Goal: Task Accomplishment & Management: Manage account settings

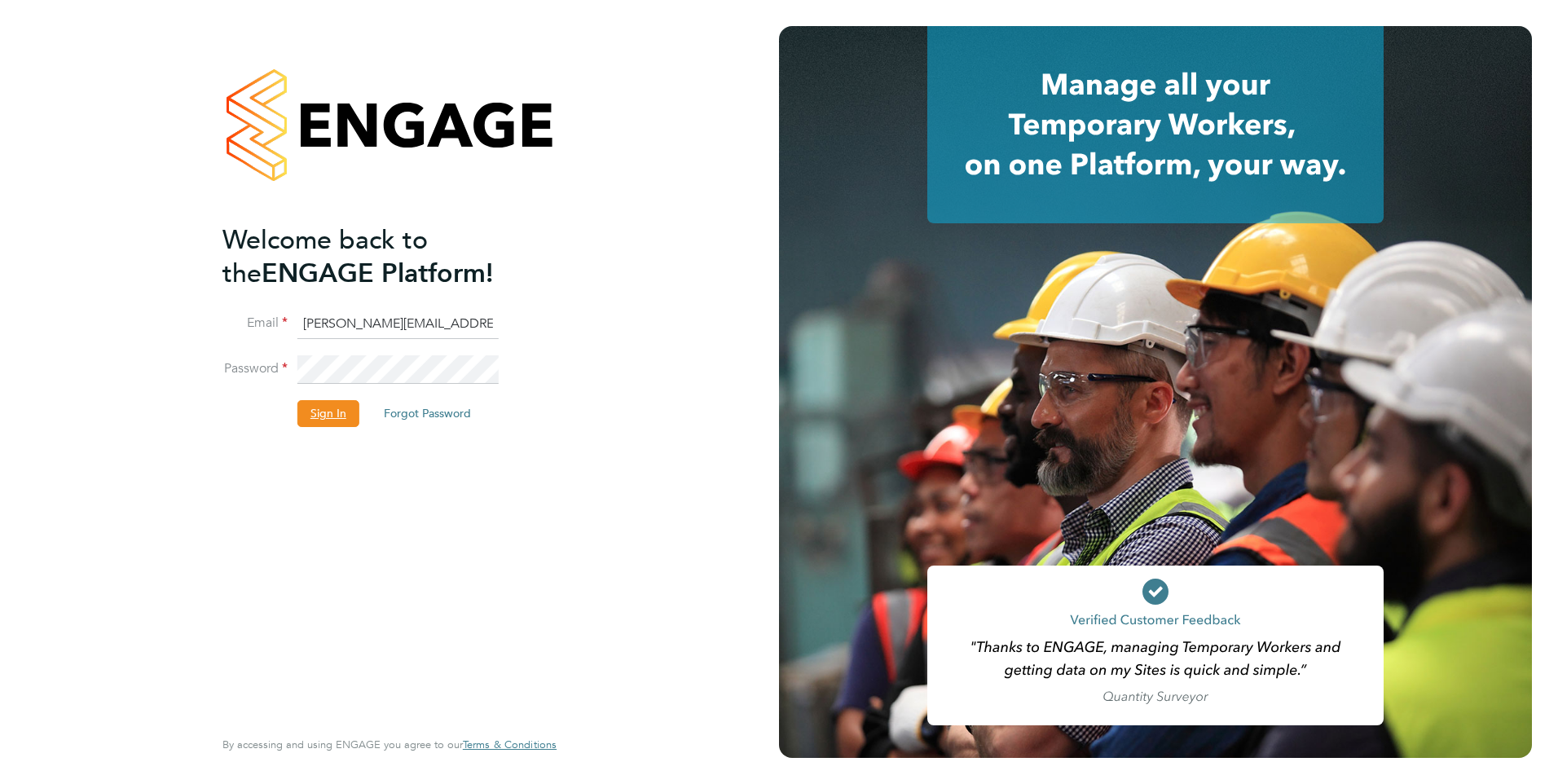
click at [332, 411] on button "Sign In" at bounding box center [328, 413] width 62 height 26
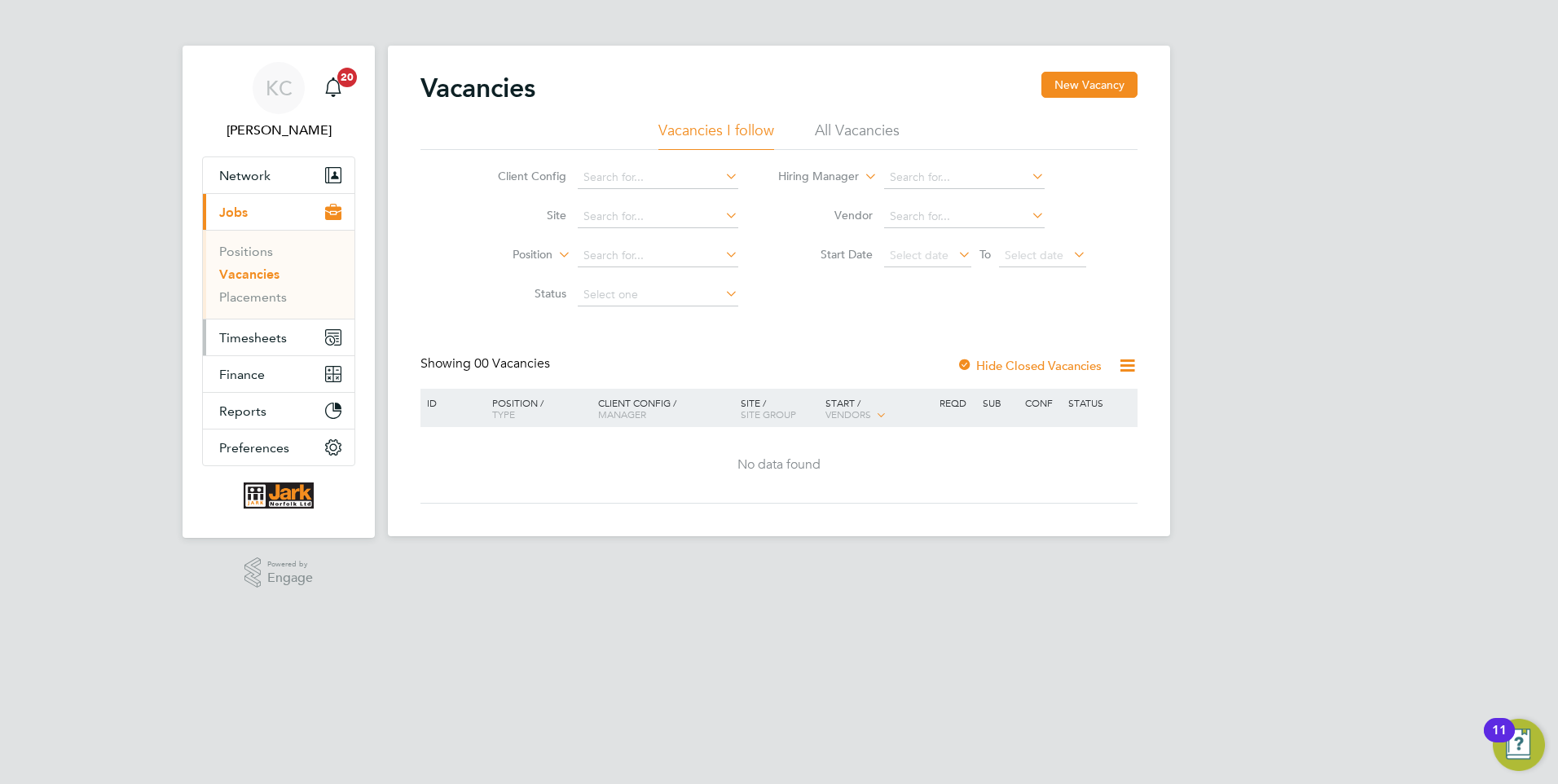
click at [275, 337] on span "Timesheets" at bounding box center [253, 337] width 68 height 16
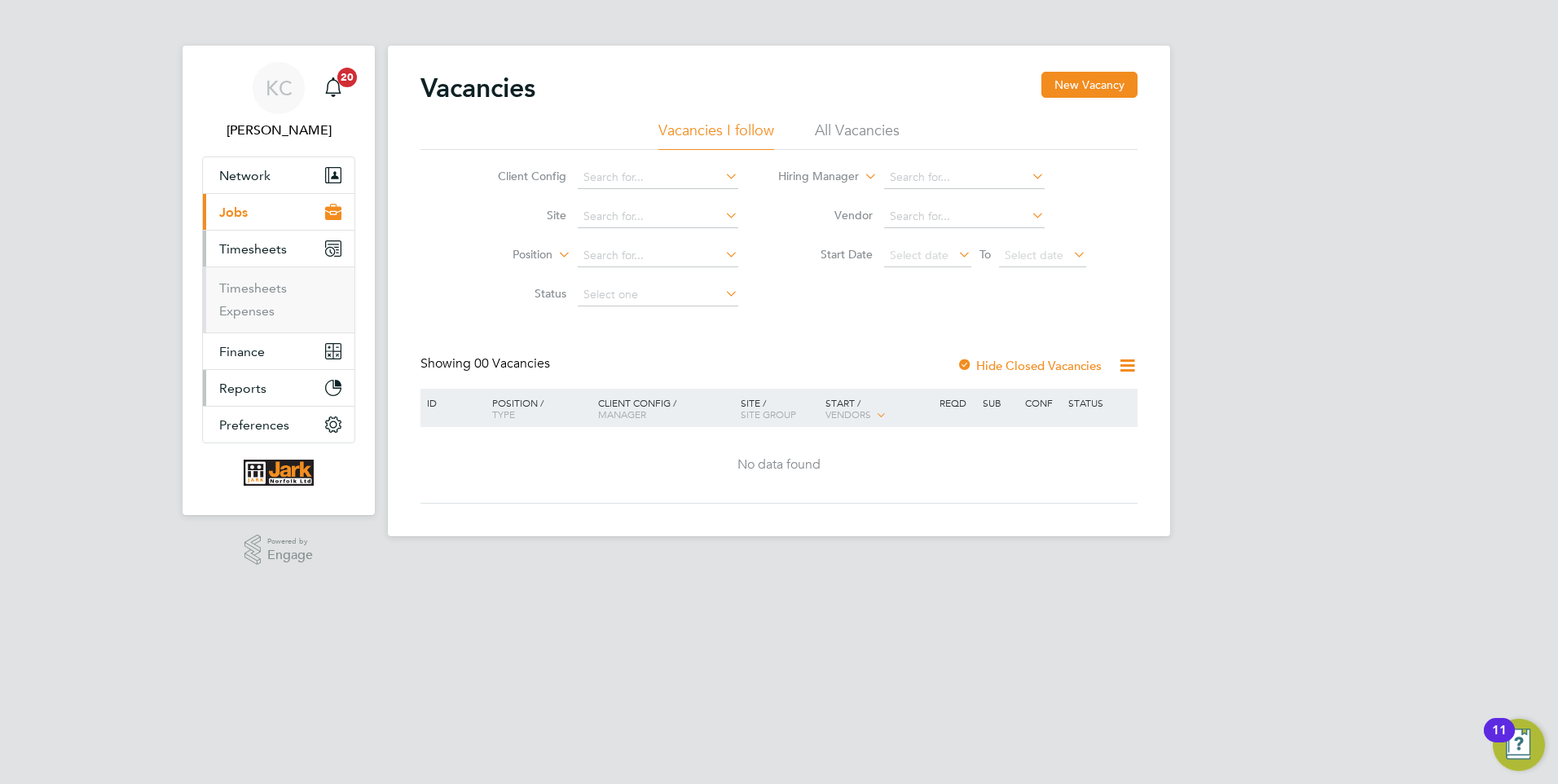
click at [266, 389] on button "Reports" at bounding box center [279, 387] width 152 height 35
click at [266, 288] on button "Finance" at bounding box center [279, 284] width 152 height 35
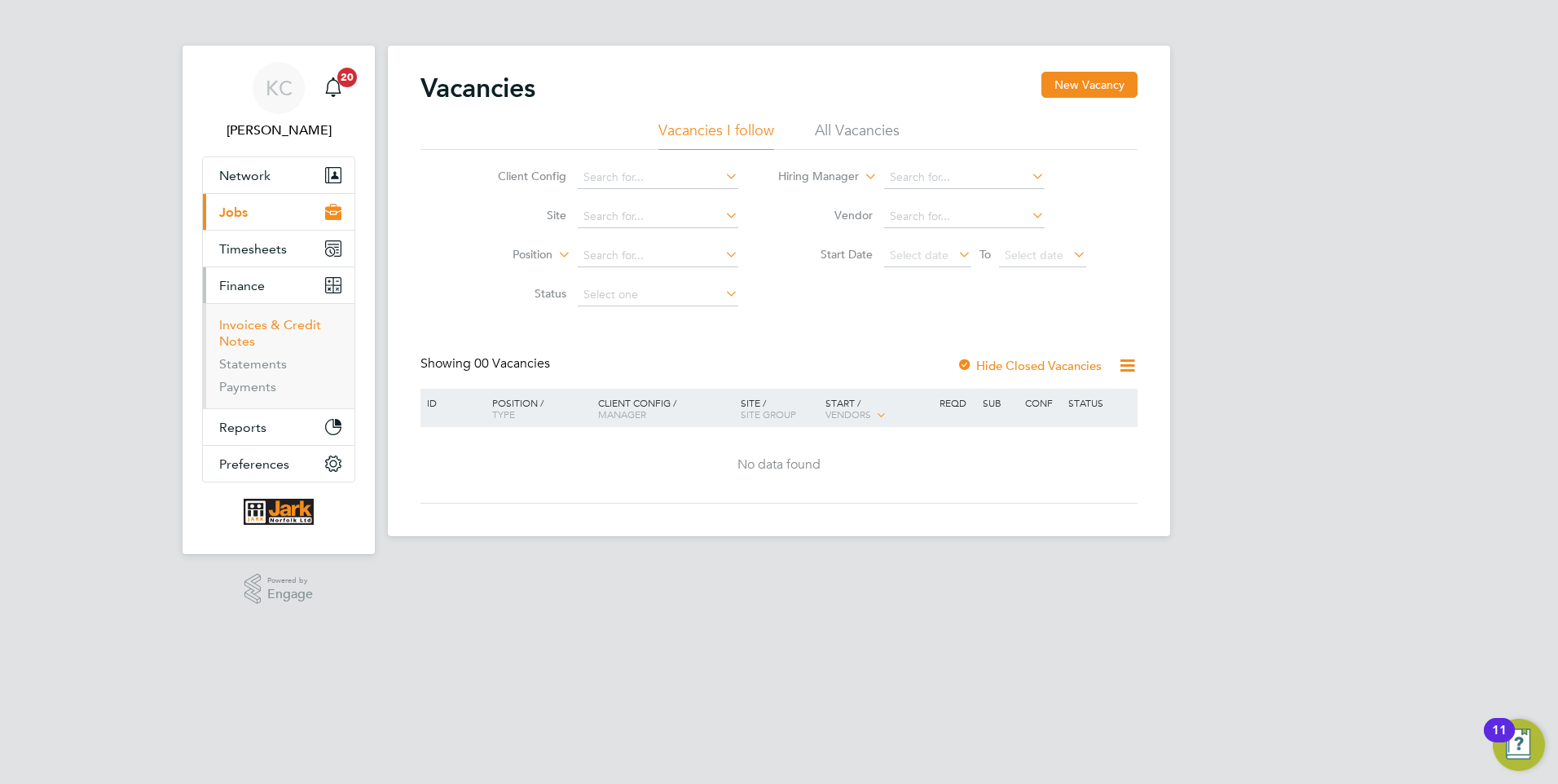
click at [261, 330] on link "Invoices & Credit Notes" at bounding box center [271, 332] width 102 height 32
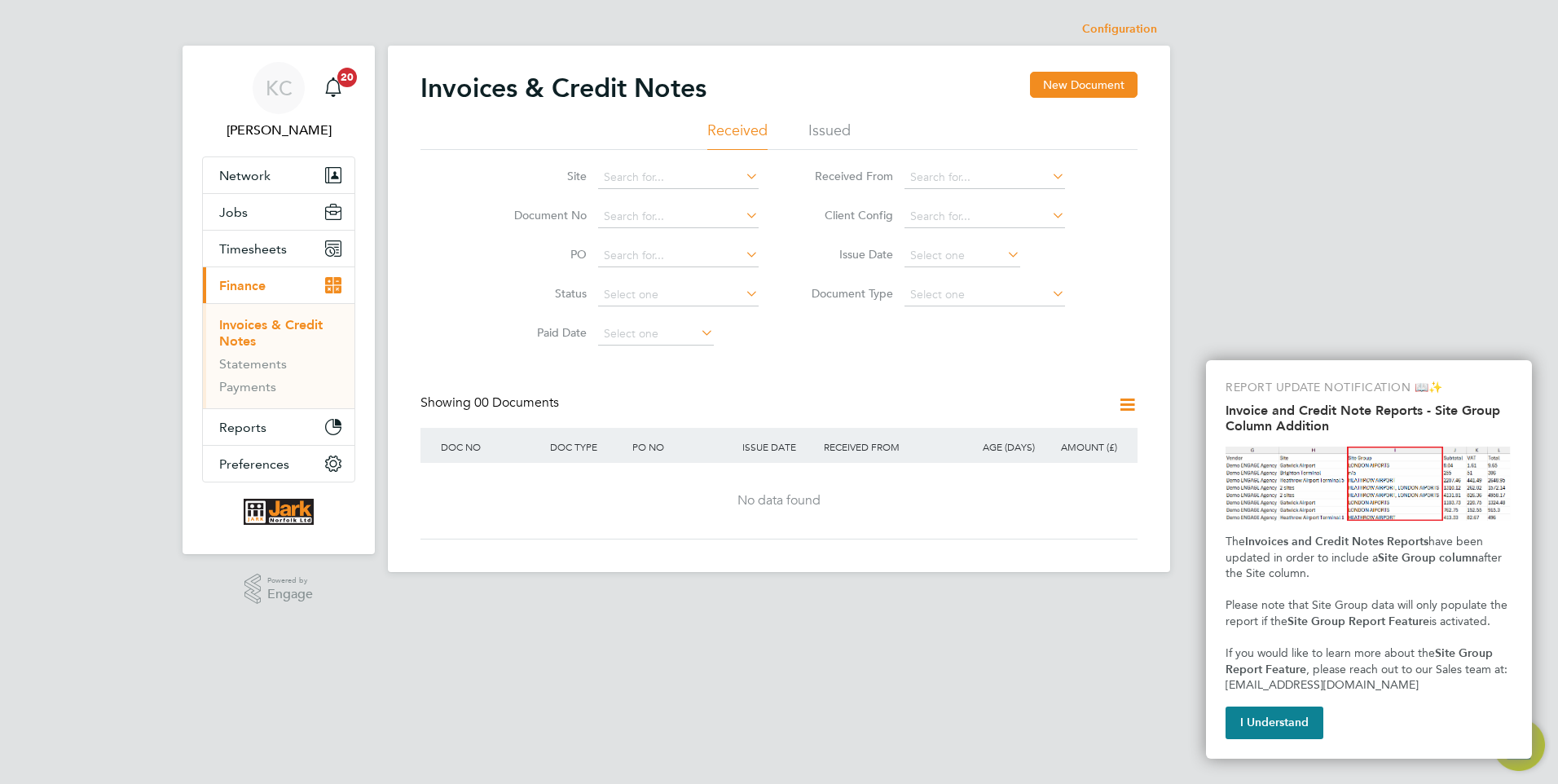
click at [832, 129] on li "Issued" at bounding box center [829, 135] width 42 height 30
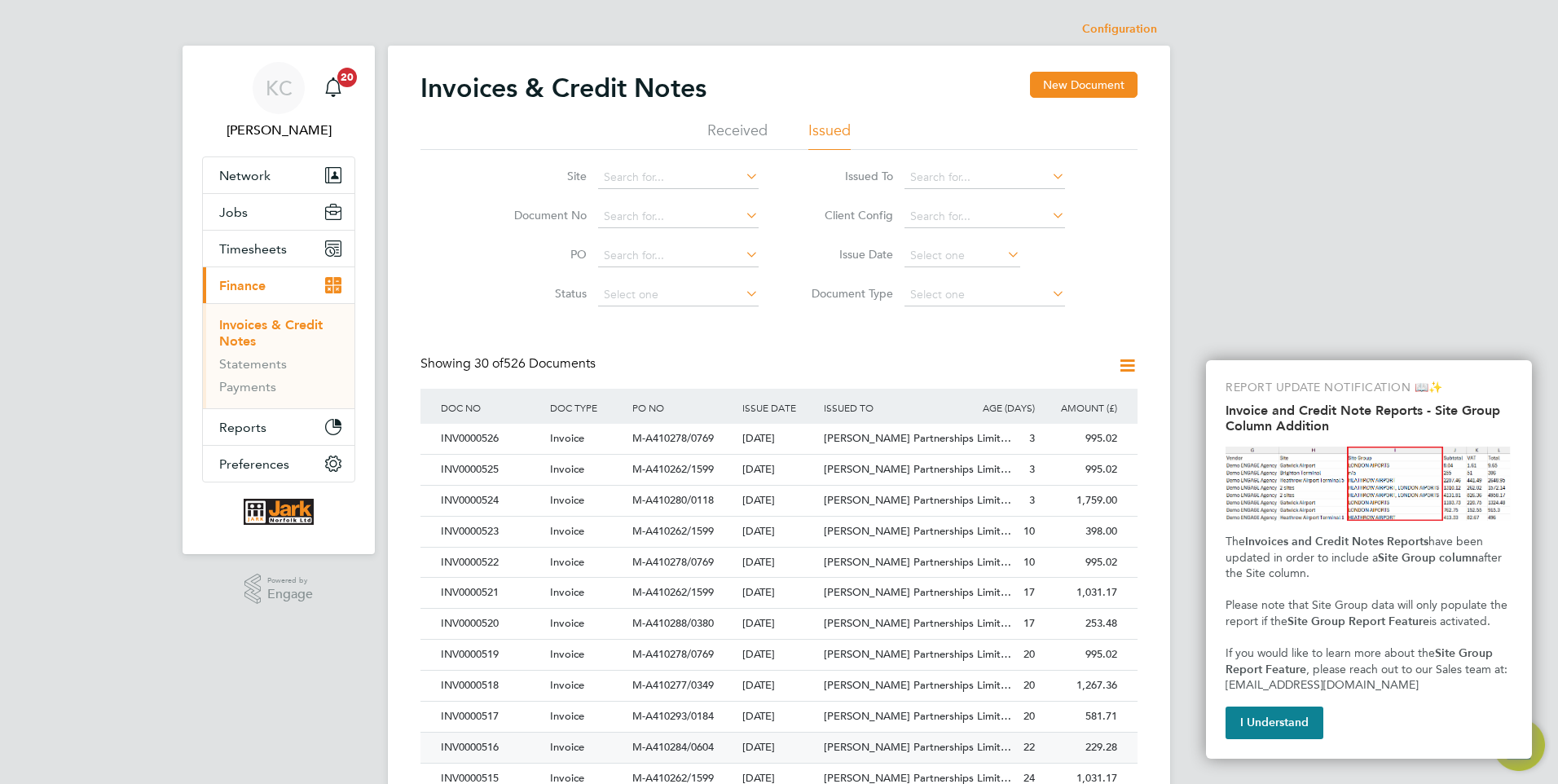
click at [485, 743] on div "INV0000516" at bounding box center [492, 747] width 109 height 31
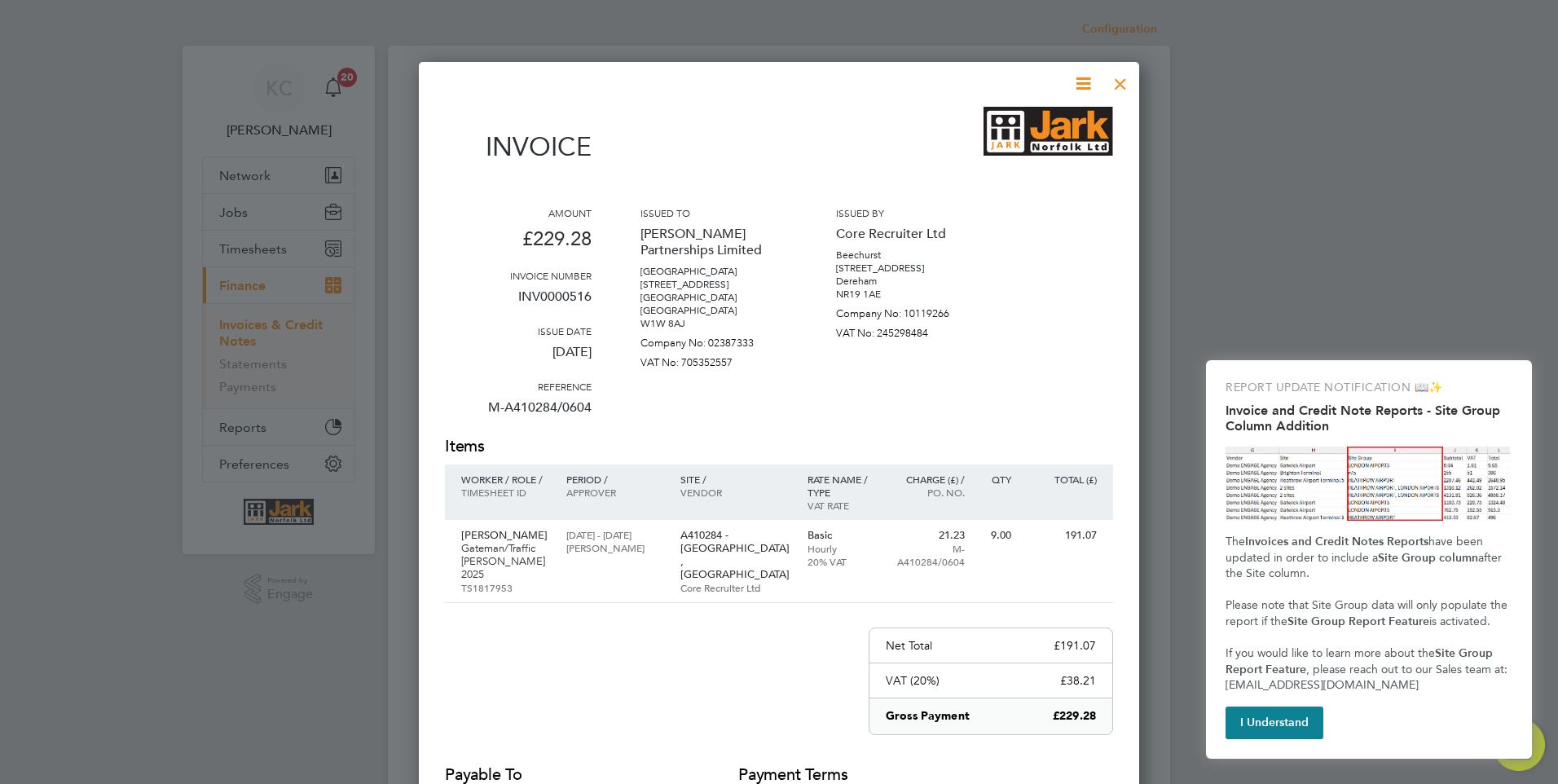
drag, startPoint x: 1126, startPoint y: 81, endPoint x: 1089, endPoint y: 141, distance: 70.5
click at [1126, 81] on div at bounding box center [1121, 80] width 30 height 30
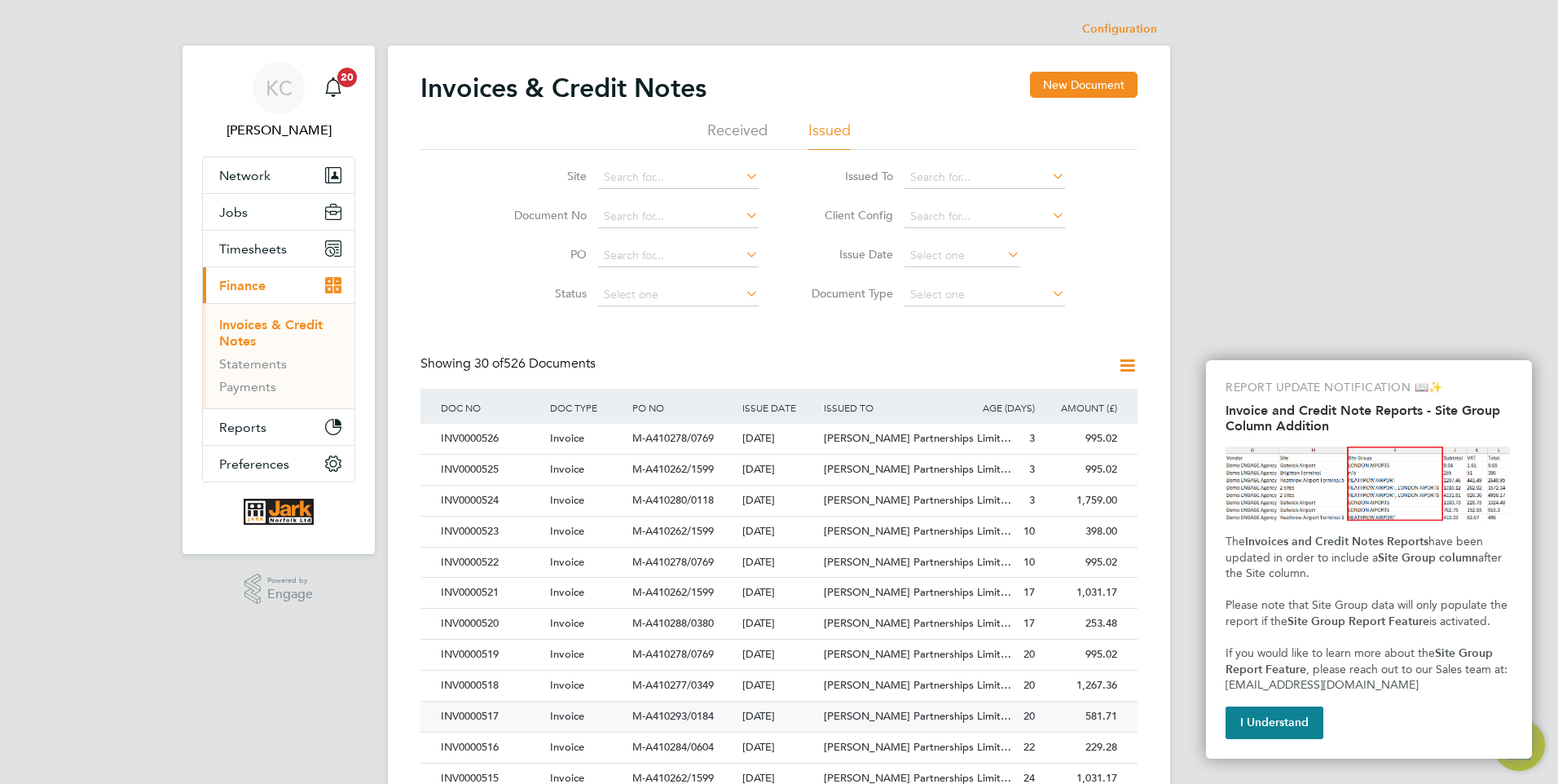
click at [498, 710] on div "INV0000517" at bounding box center [492, 716] width 109 height 31
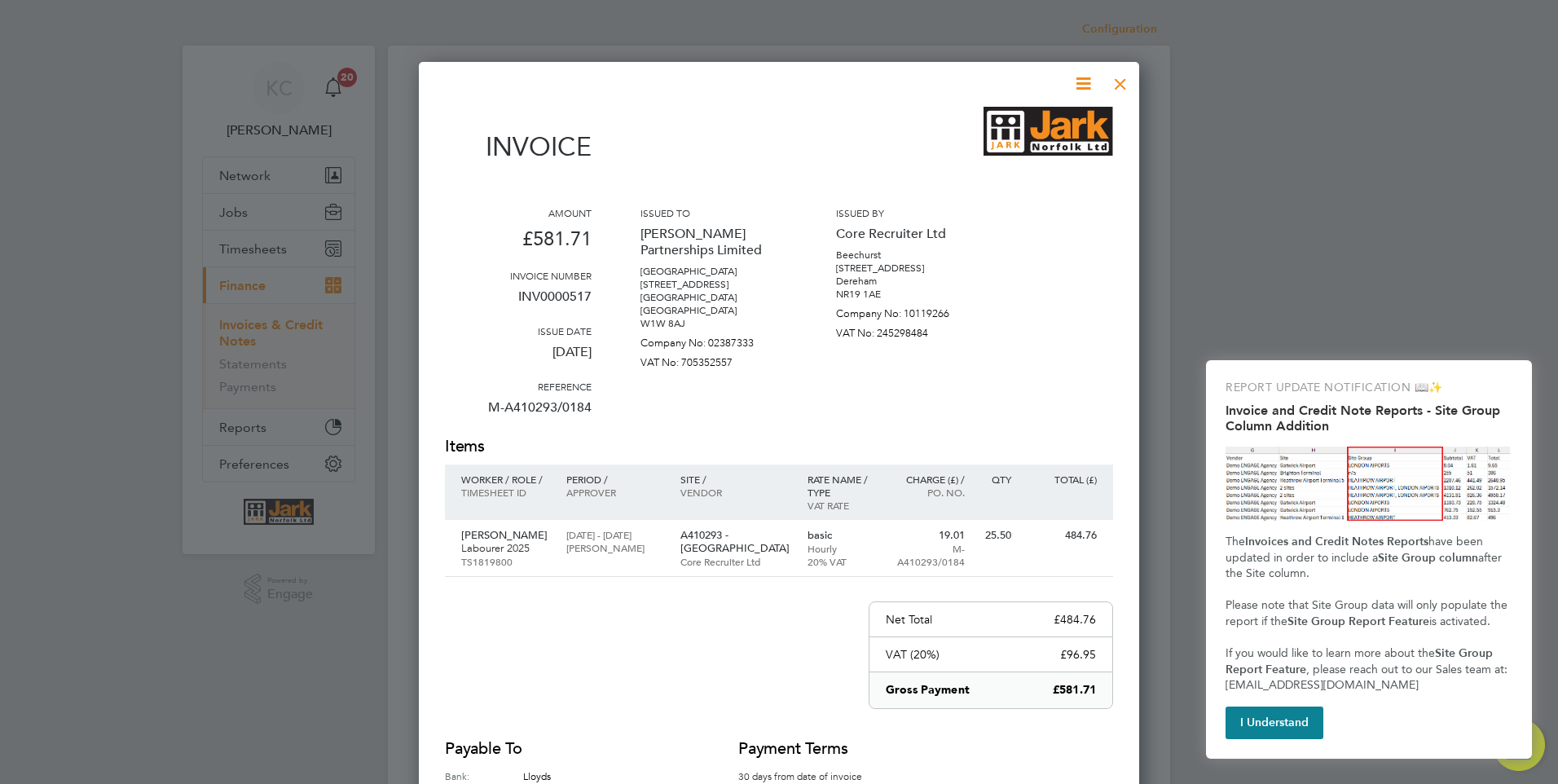
click at [1119, 88] on div at bounding box center [1121, 80] width 30 height 30
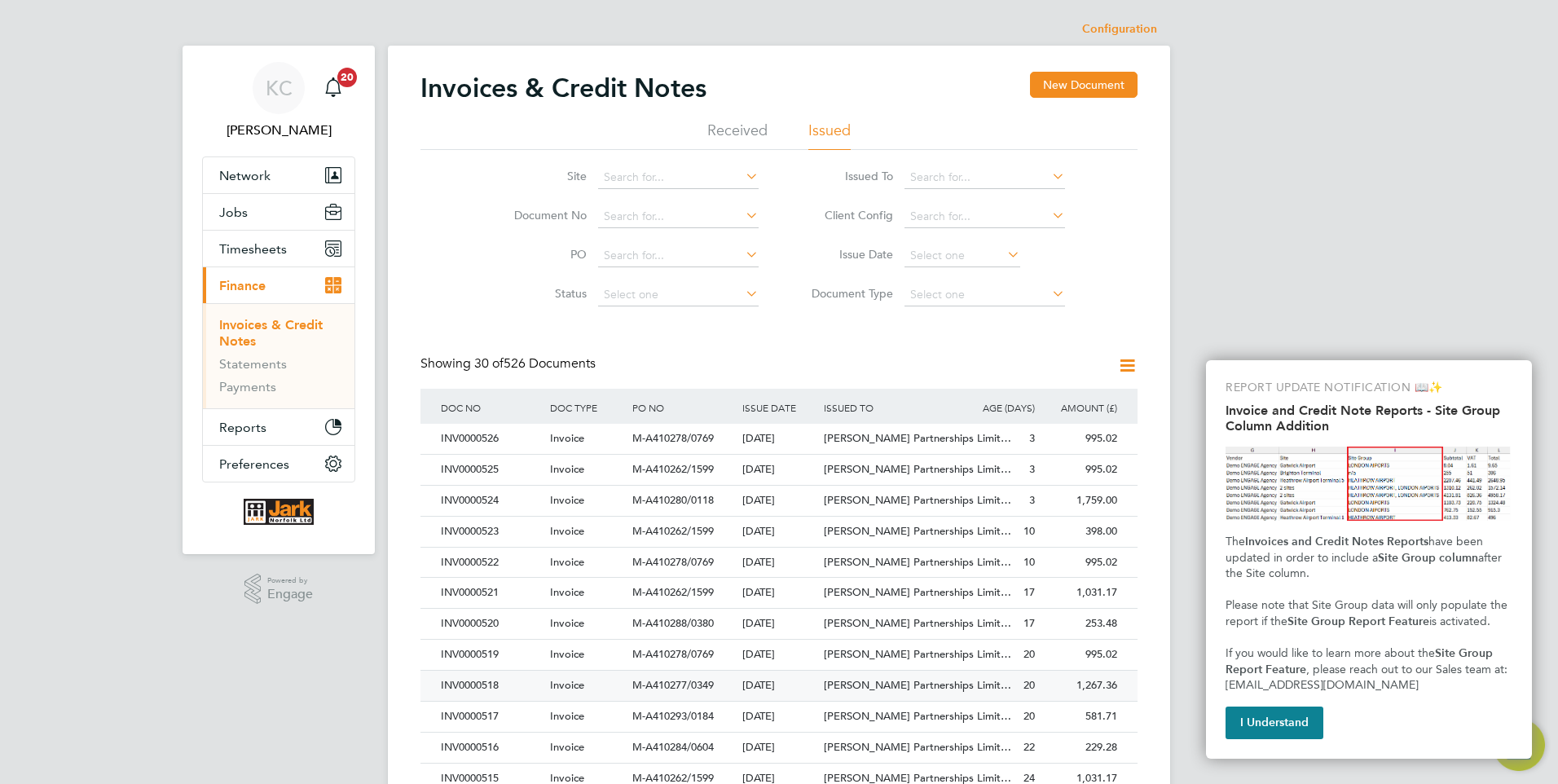
click at [498, 688] on div "INV0000518" at bounding box center [492, 685] width 109 height 31
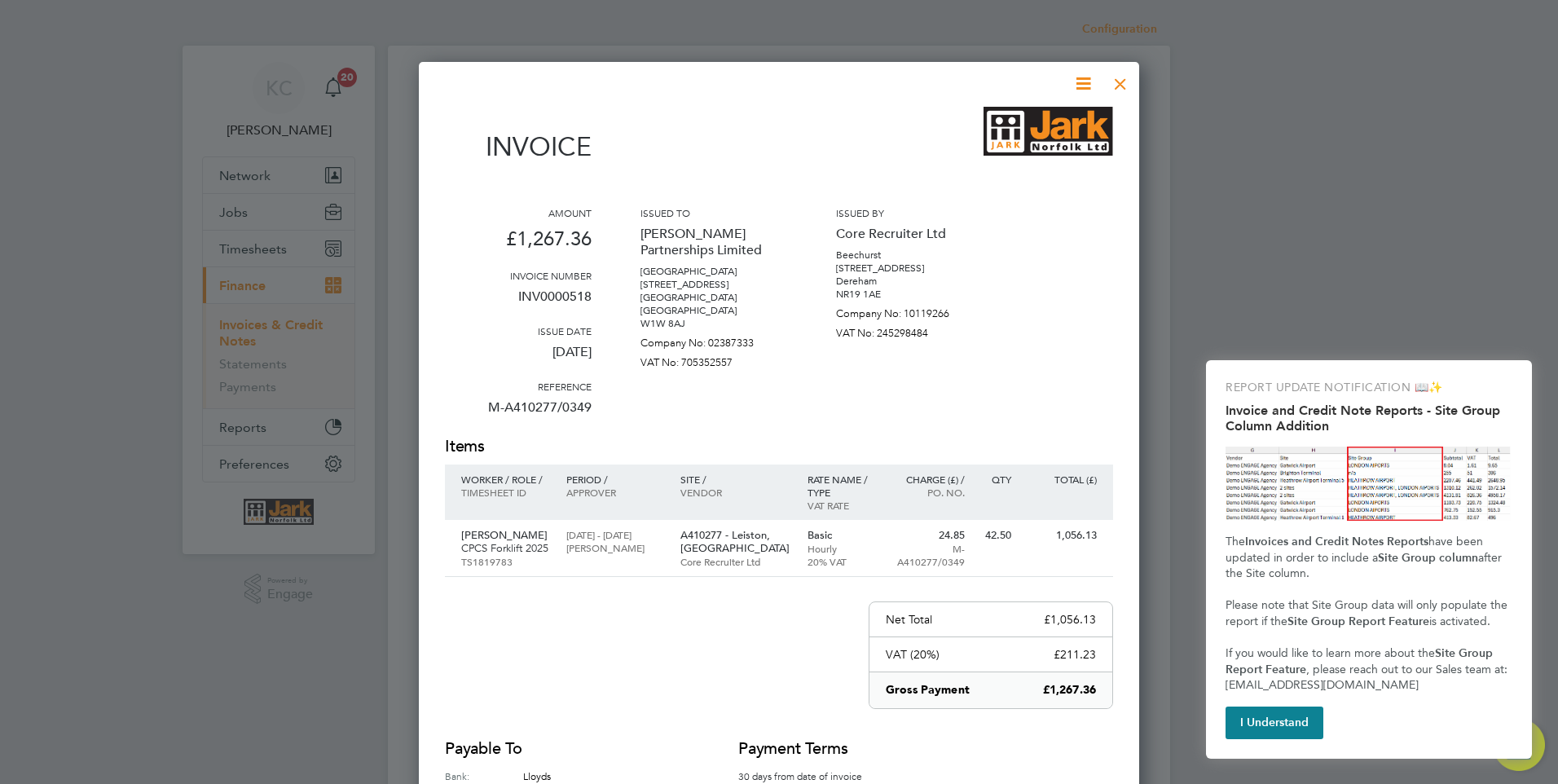
click at [1125, 83] on div at bounding box center [1121, 80] width 30 height 30
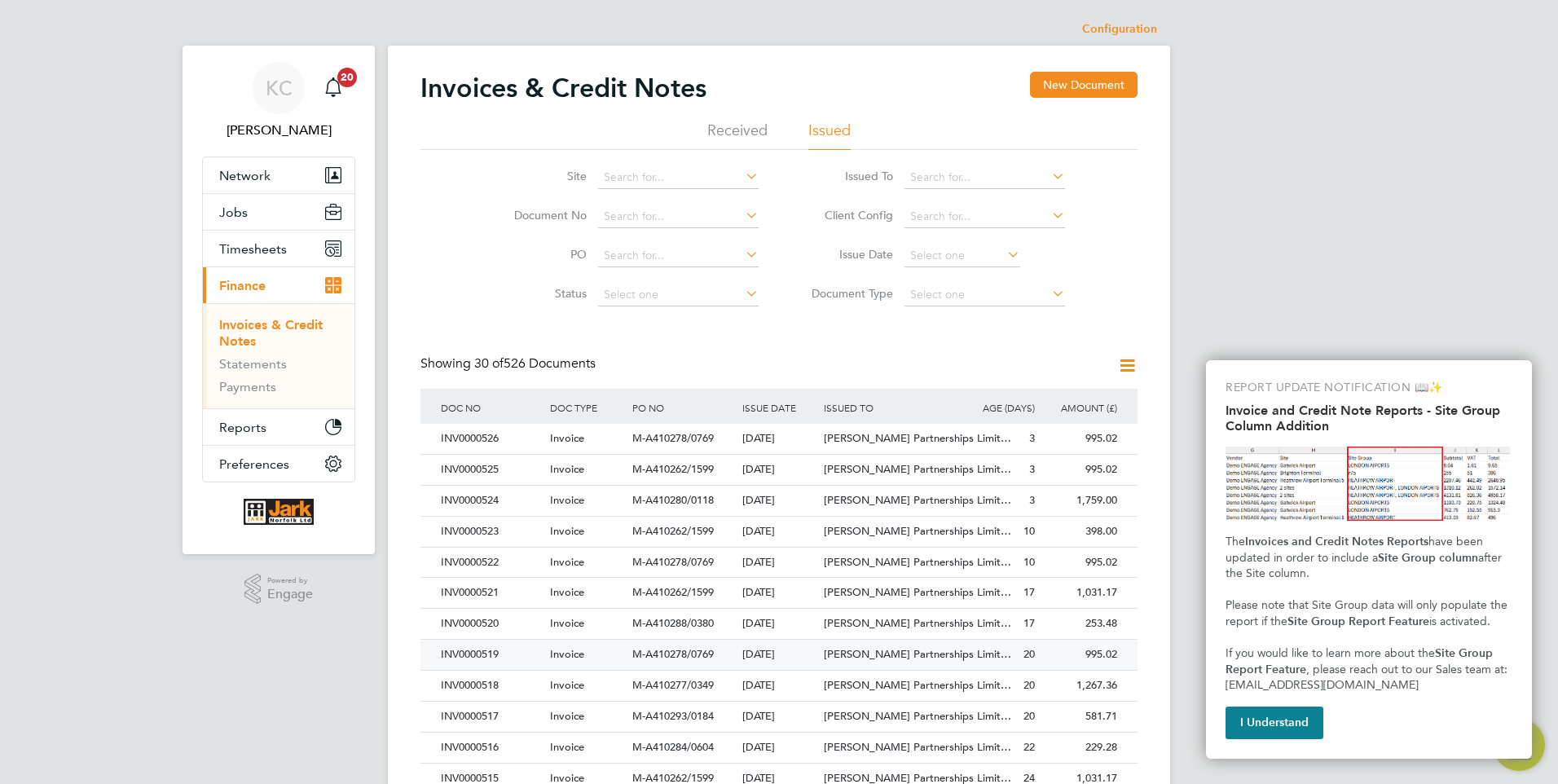
click at [486, 652] on div "INV0000519" at bounding box center [492, 655] width 109 height 31
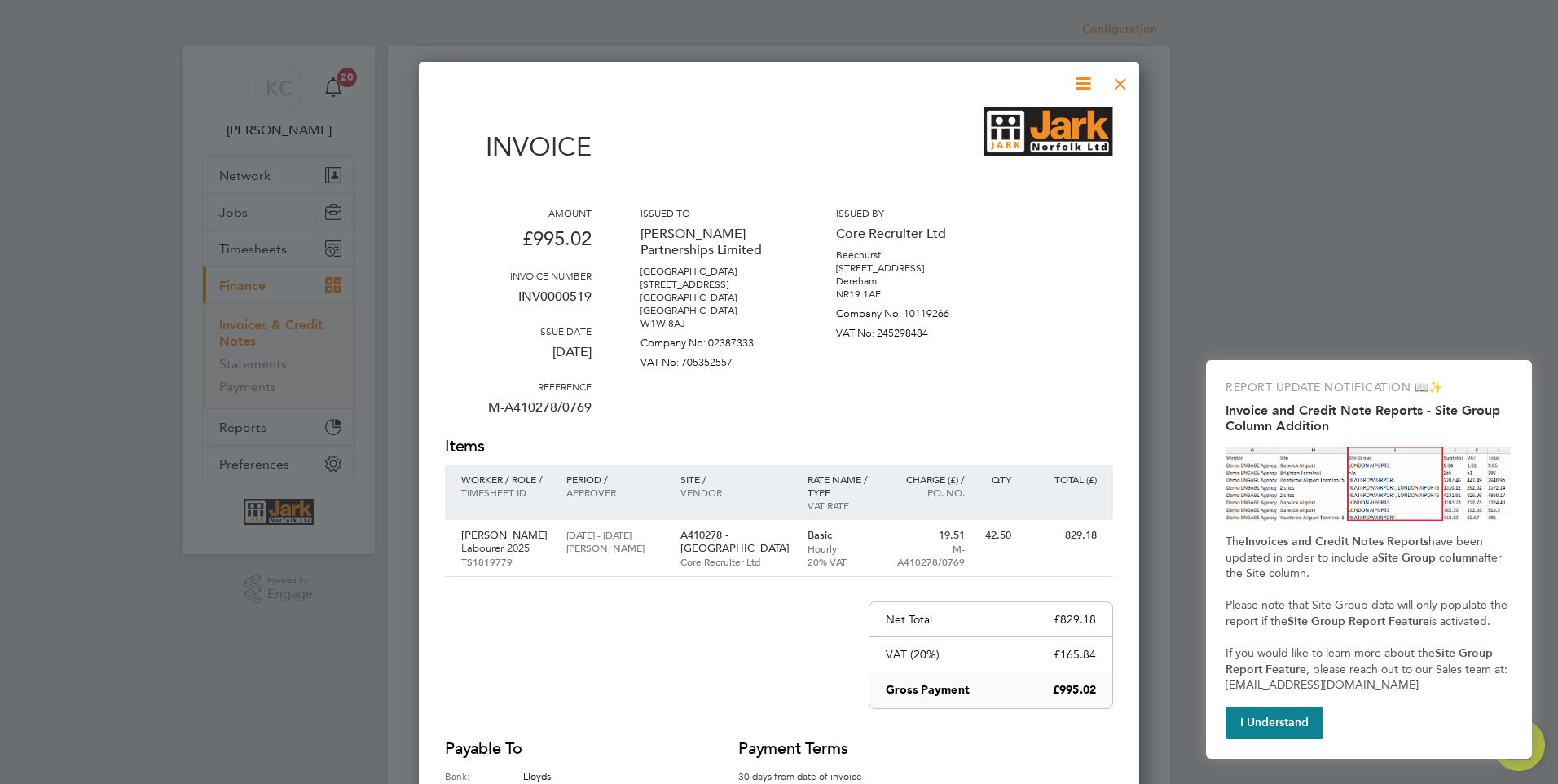
click at [1125, 81] on div at bounding box center [1121, 80] width 30 height 30
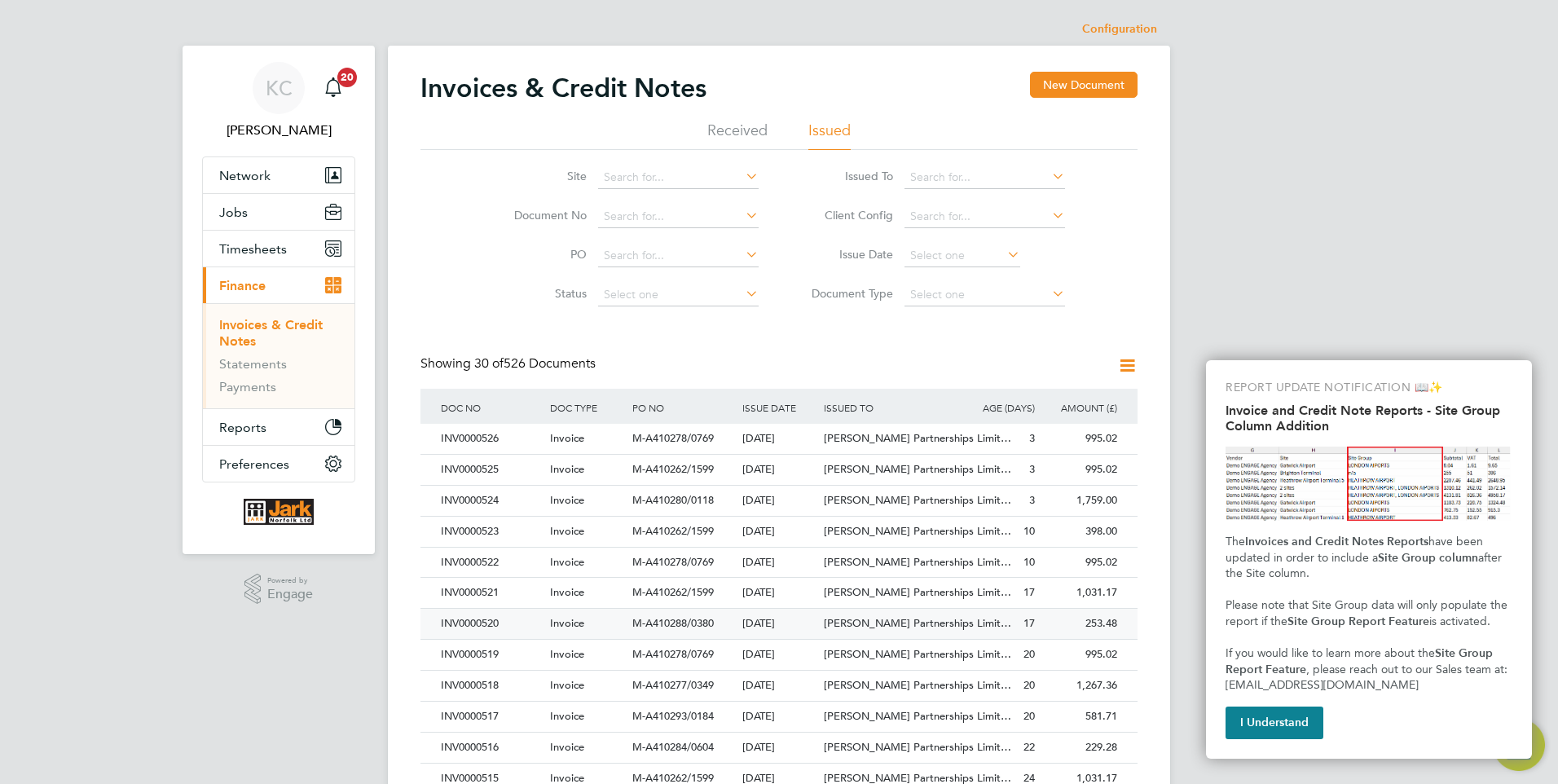
click at [483, 628] on div "INV0000520" at bounding box center [492, 623] width 109 height 31
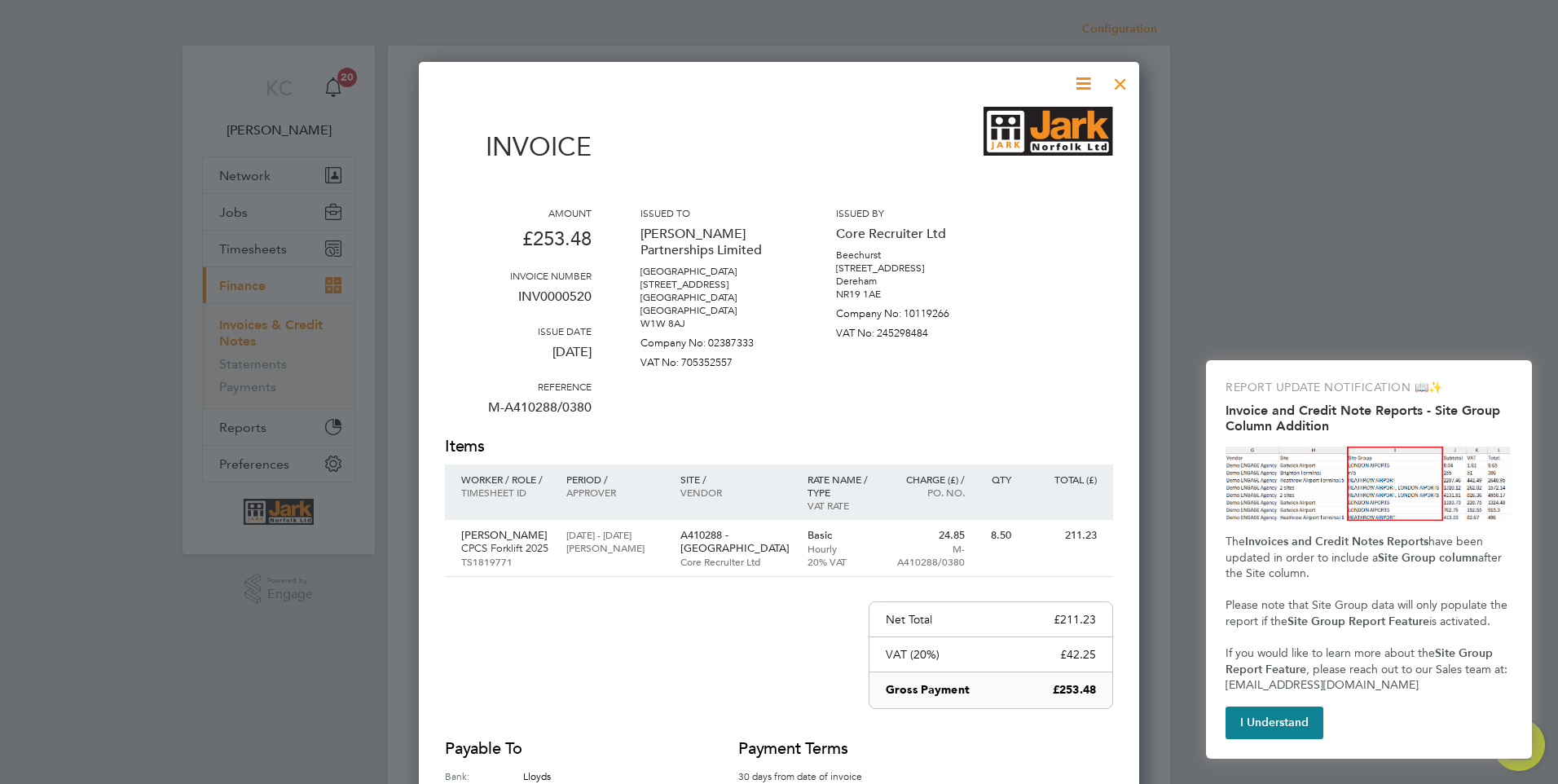
drag, startPoint x: 1127, startPoint y: 82, endPoint x: 1081, endPoint y: 118, distance: 58.4
click at [1128, 82] on div at bounding box center [1121, 80] width 30 height 30
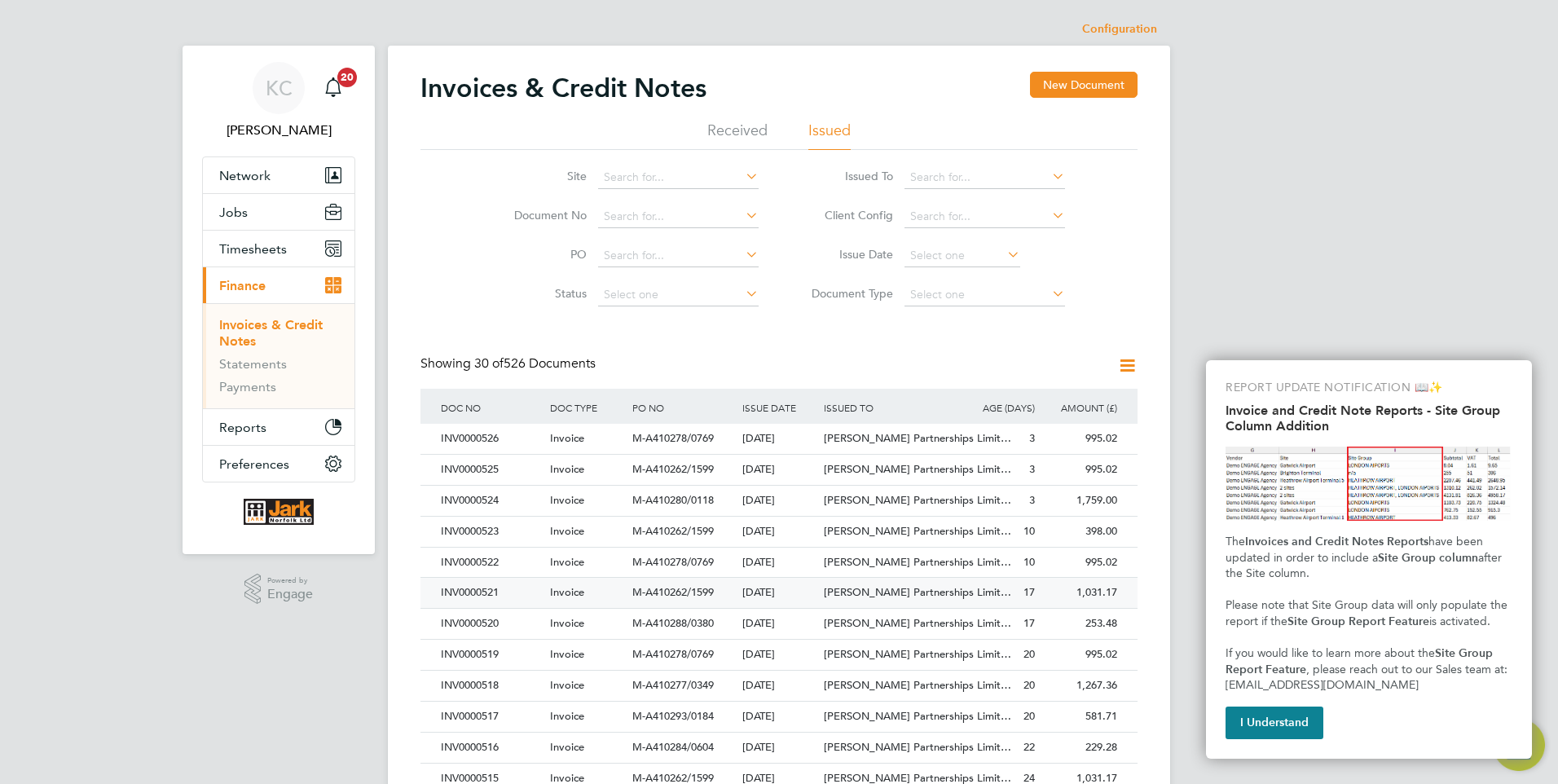
click at [475, 593] on div "INV0000521" at bounding box center [492, 593] width 109 height 31
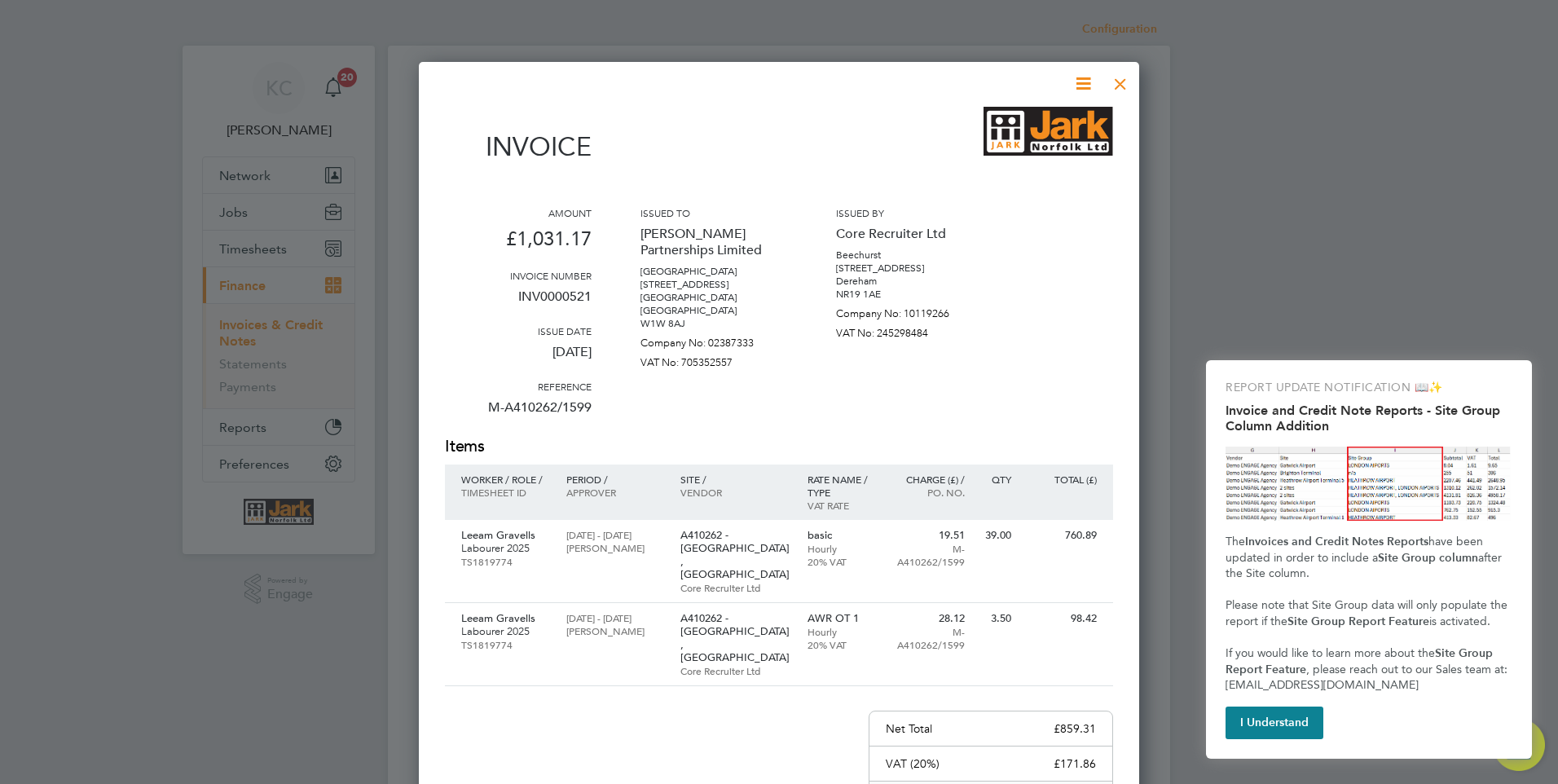
click at [1126, 79] on div at bounding box center [1121, 80] width 30 height 30
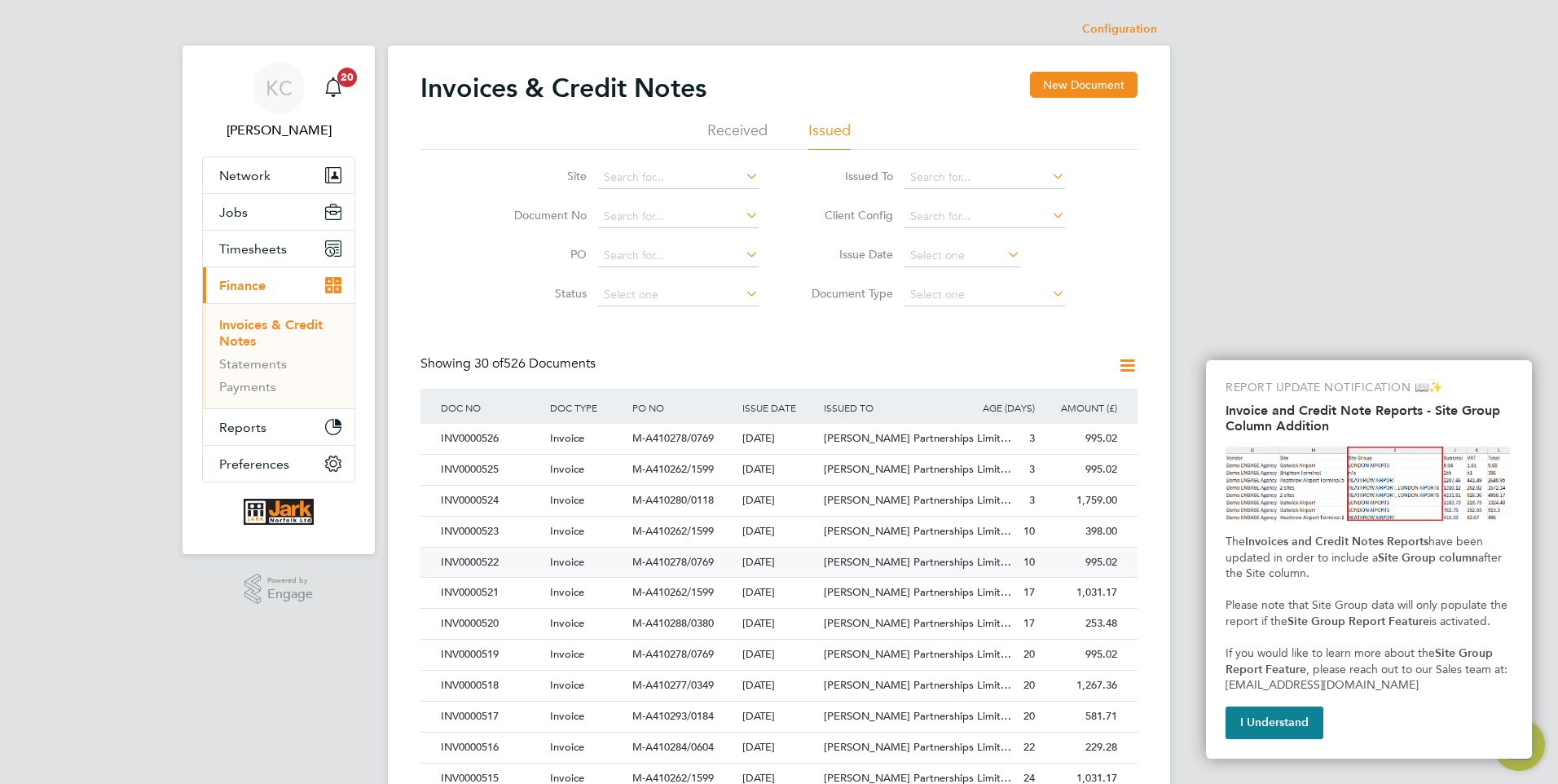
click at [488, 568] on div "INV0000522" at bounding box center [492, 562] width 109 height 31
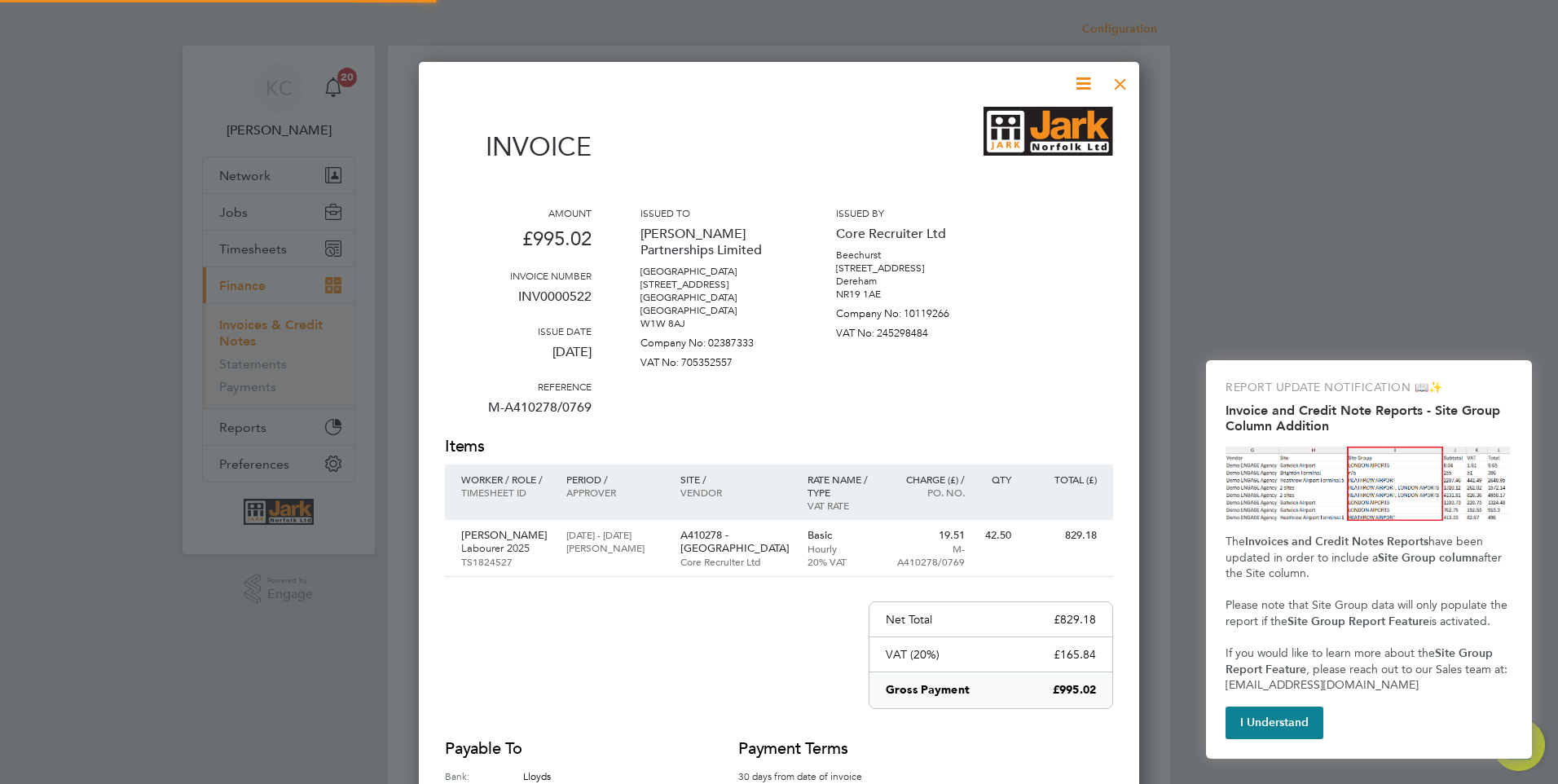
scroll to position [854, 722]
click at [1127, 83] on div at bounding box center [1121, 80] width 30 height 30
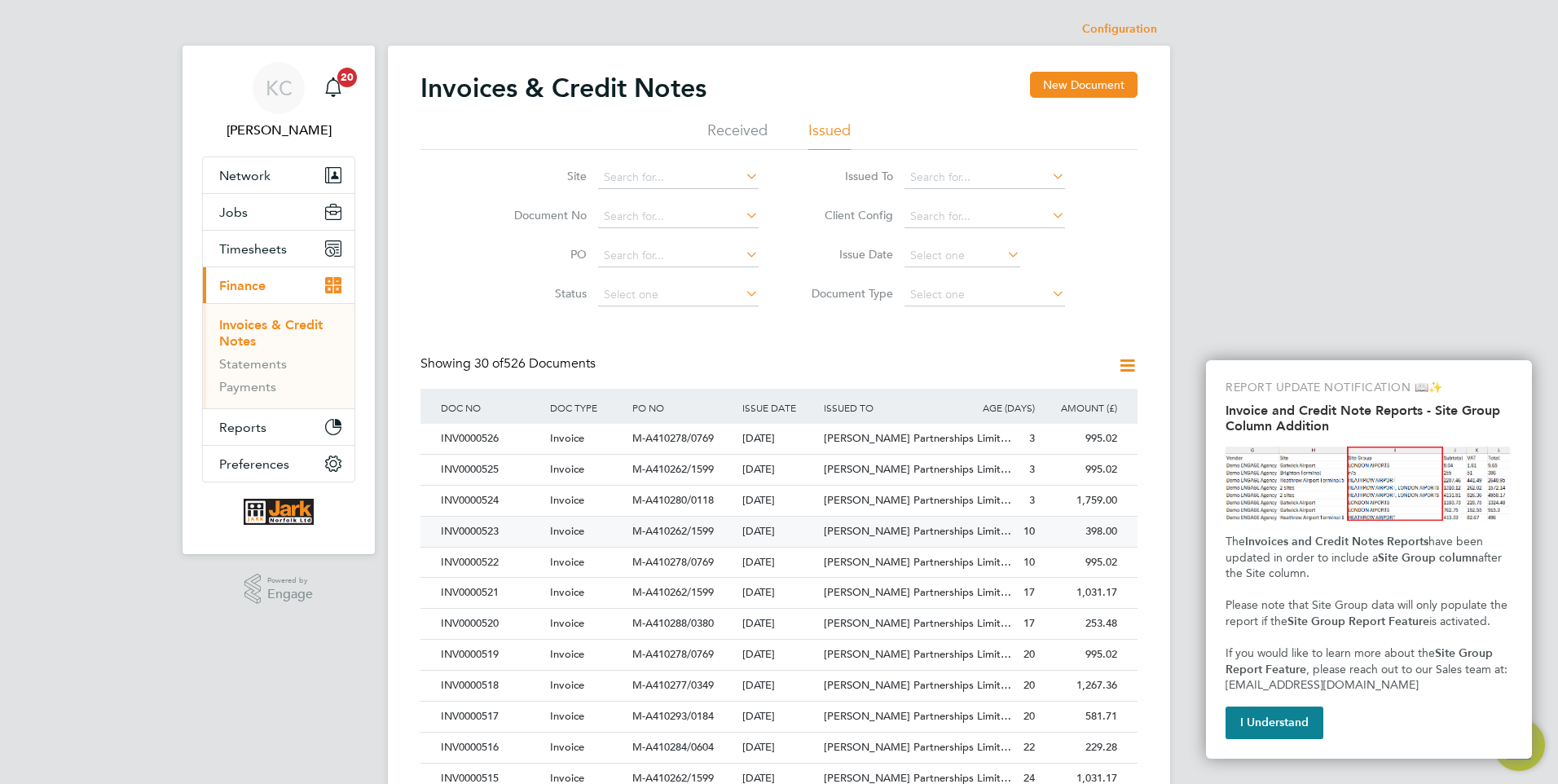
click at [478, 540] on div "INV0000523" at bounding box center [492, 532] width 109 height 31
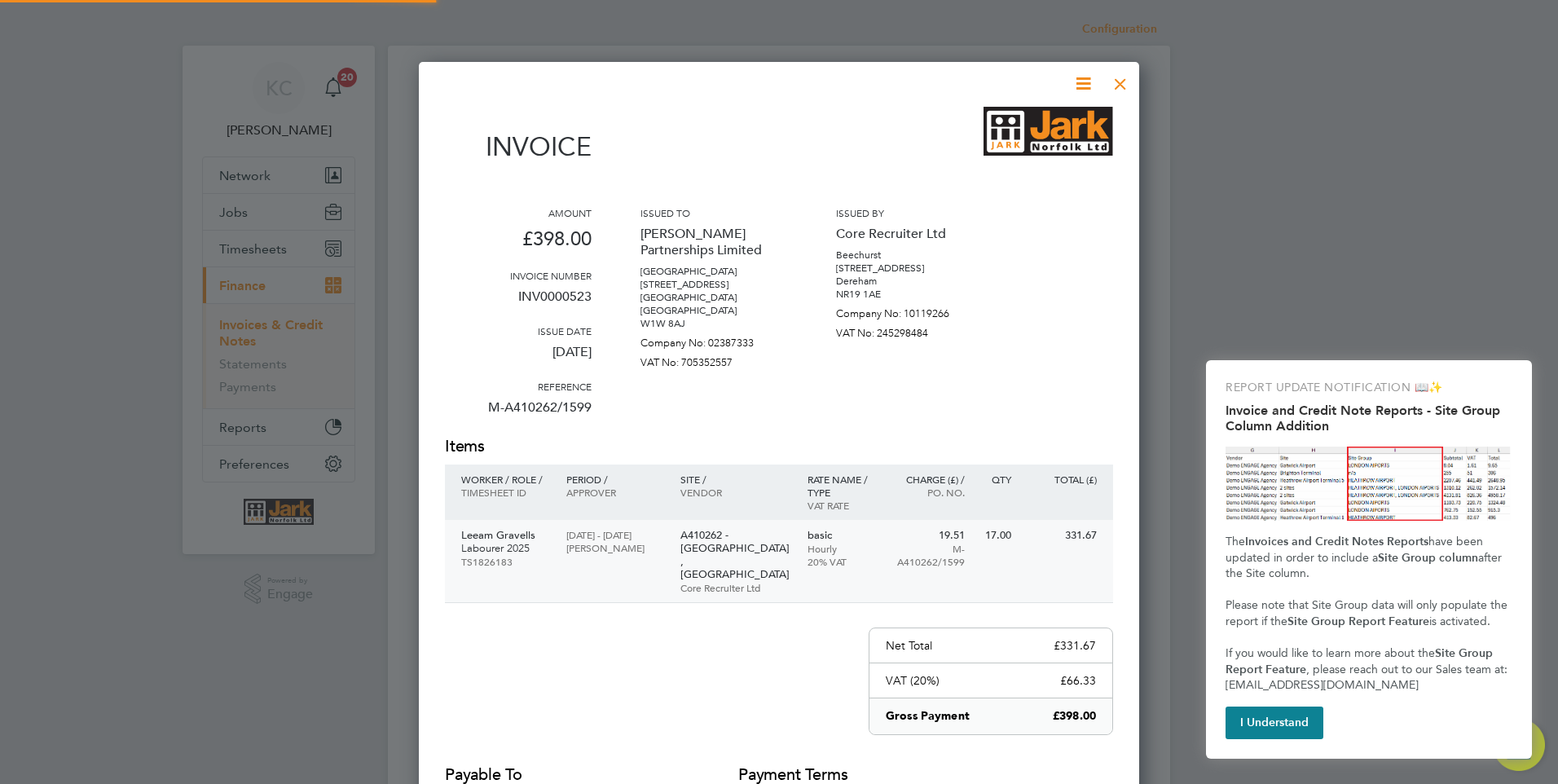
scroll to position [854, 722]
drag, startPoint x: 1117, startPoint y: 86, endPoint x: 1118, endPoint y: 94, distance: 8.1
click at [1118, 88] on div at bounding box center [1121, 80] width 30 height 30
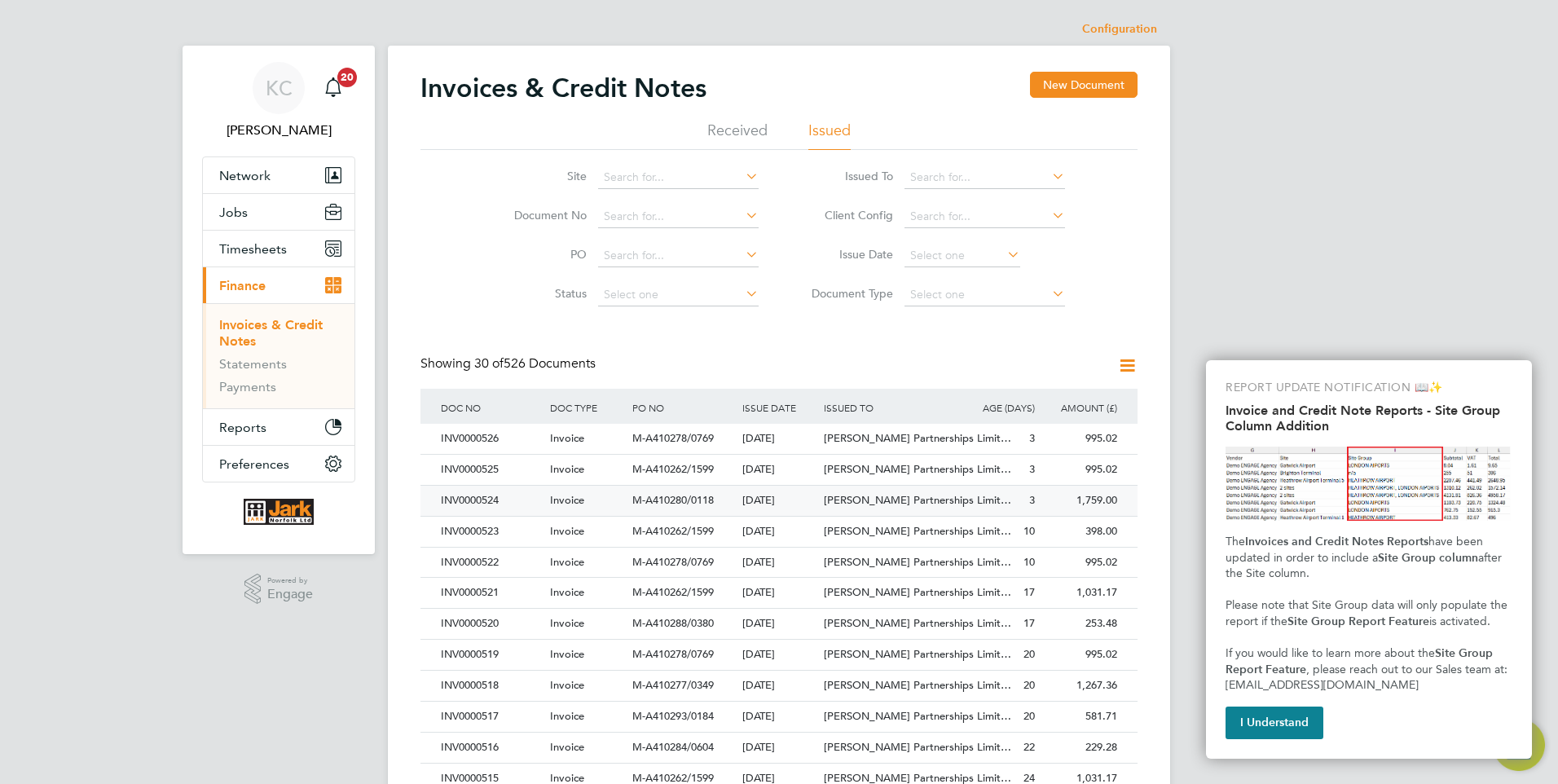
click at [480, 497] on div "INV0000524" at bounding box center [492, 500] width 109 height 31
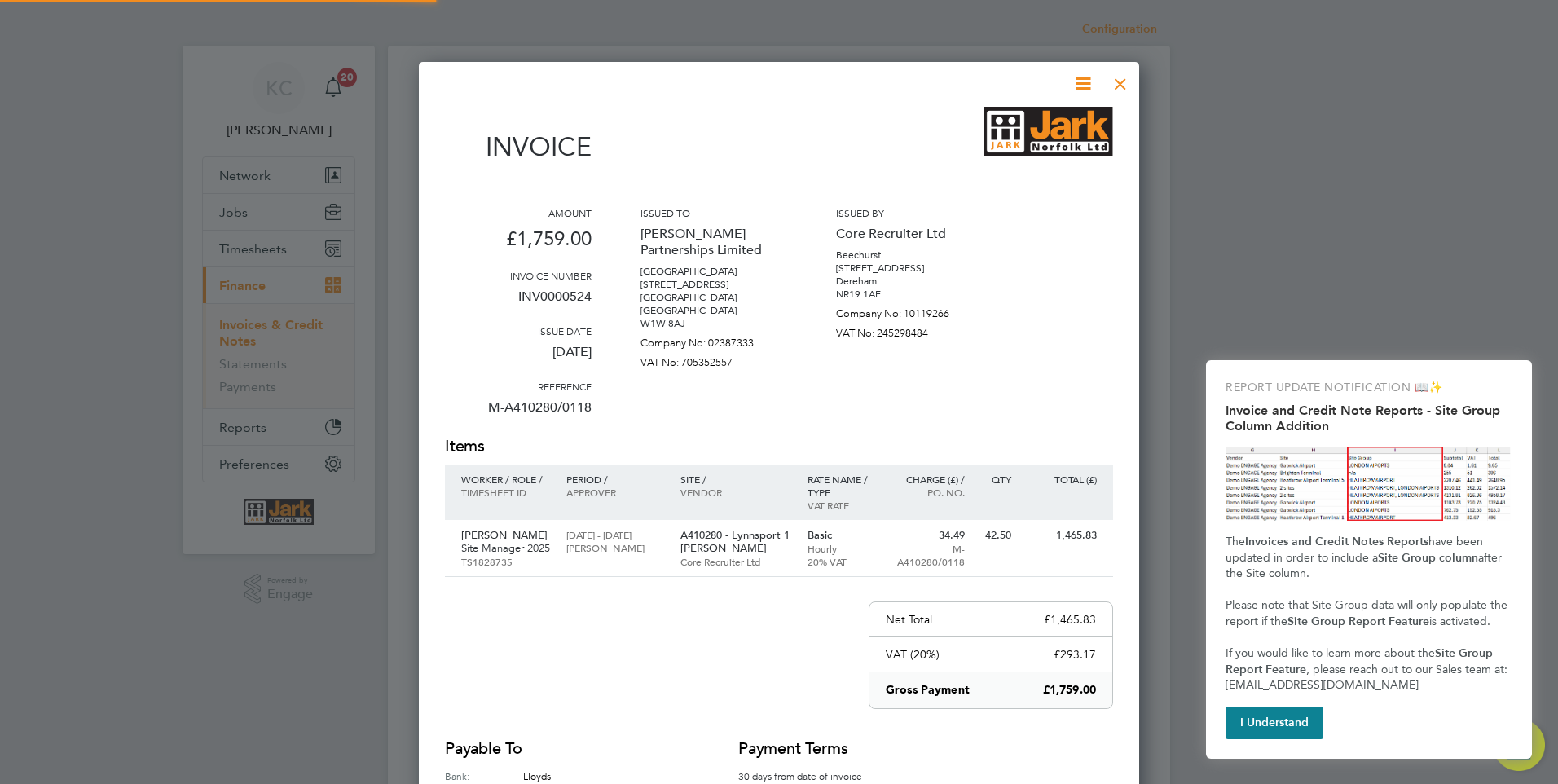
scroll to position [866, 722]
click at [1124, 82] on div at bounding box center [1121, 80] width 30 height 30
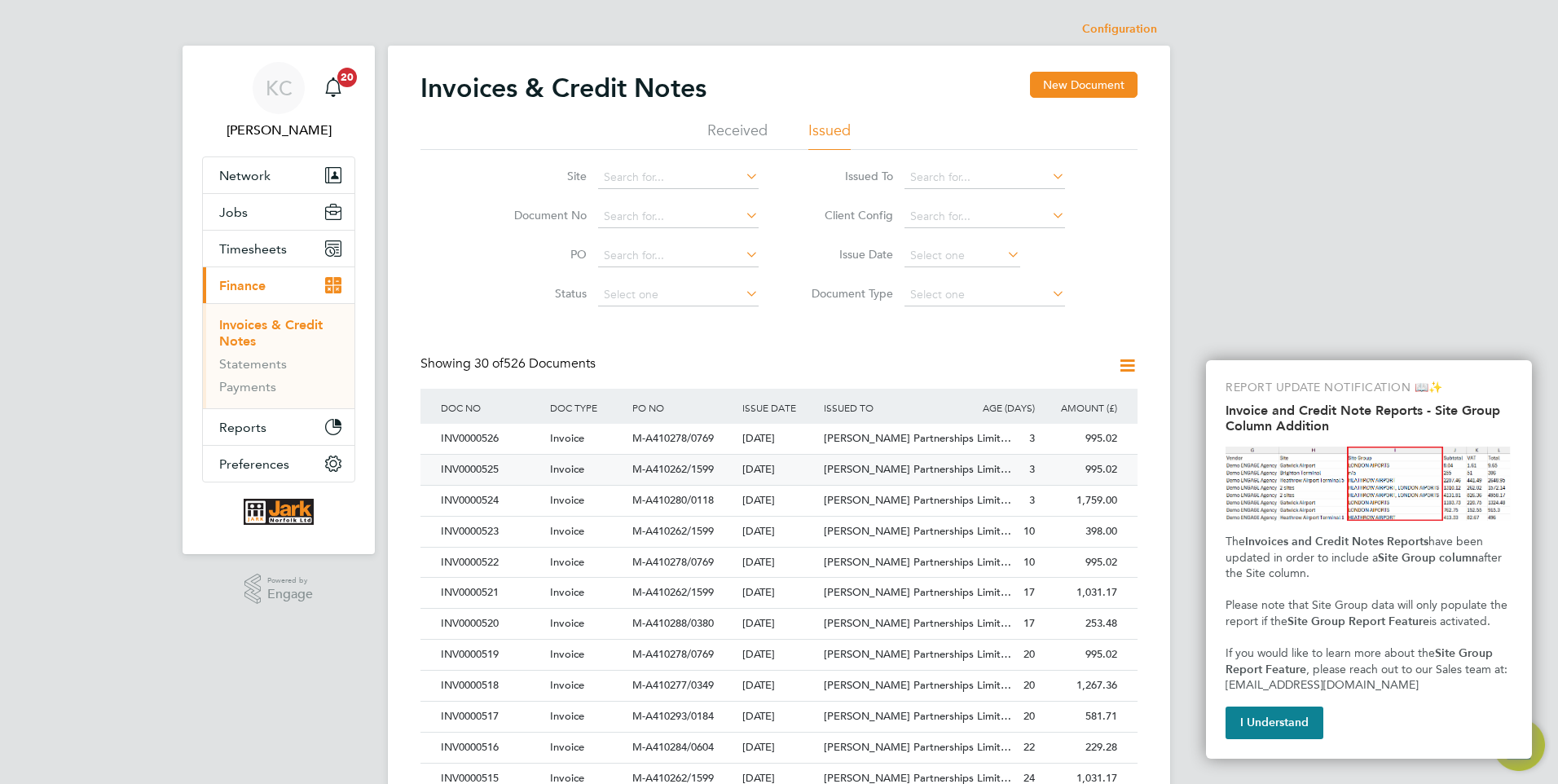
click at [480, 467] on div "INV0000525" at bounding box center [492, 469] width 109 height 31
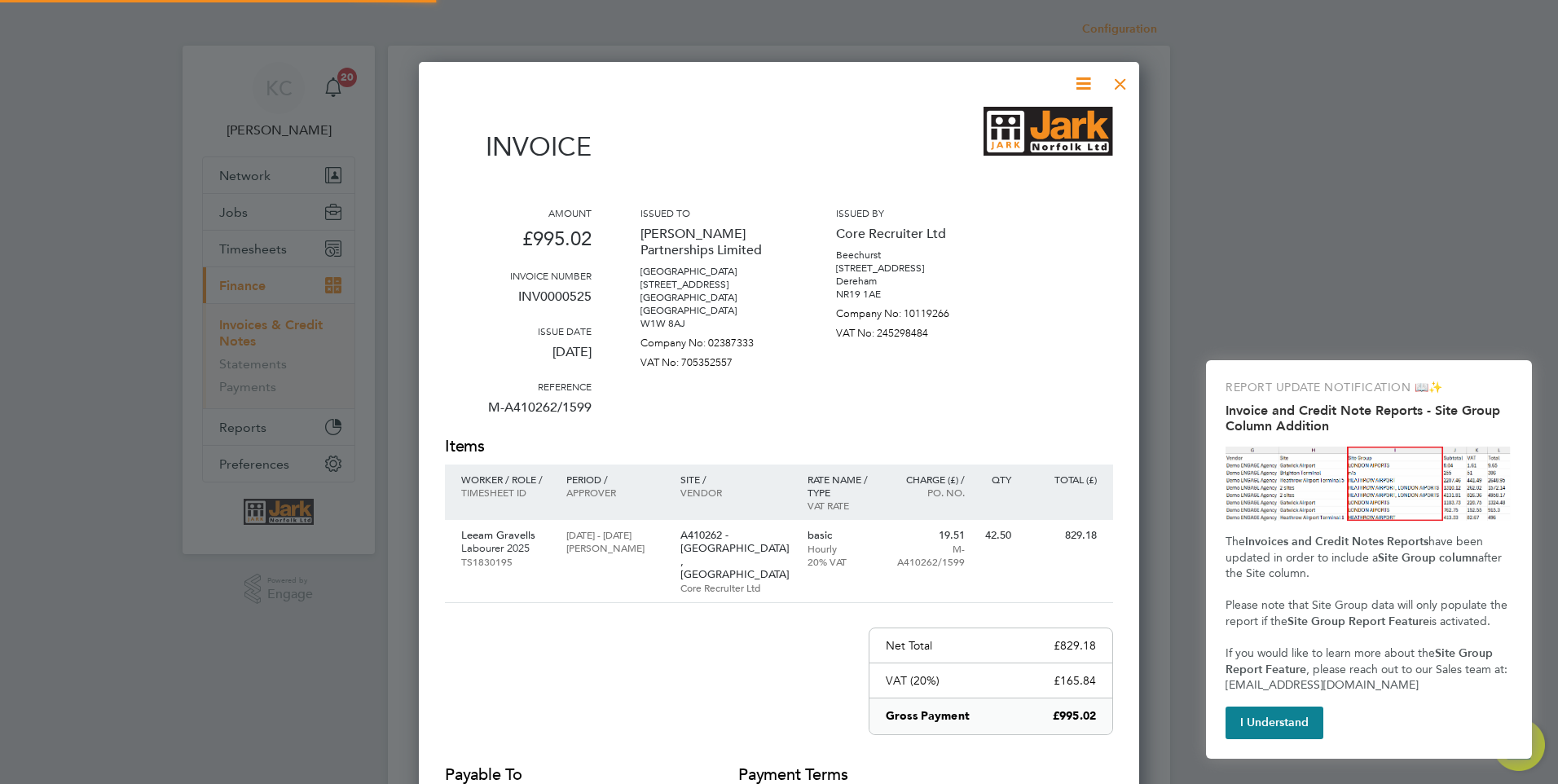
scroll to position [854, 722]
drag, startPoint x: 1122, startPoint y: 87, endPoint x: 1165, endPoint y: 77, distance: 44.1
click at [1123, 87] on div at bounding box center [1121, 80] width 30 height 30
